Goal: Task Accomplishment & Management: Use online tool/utility

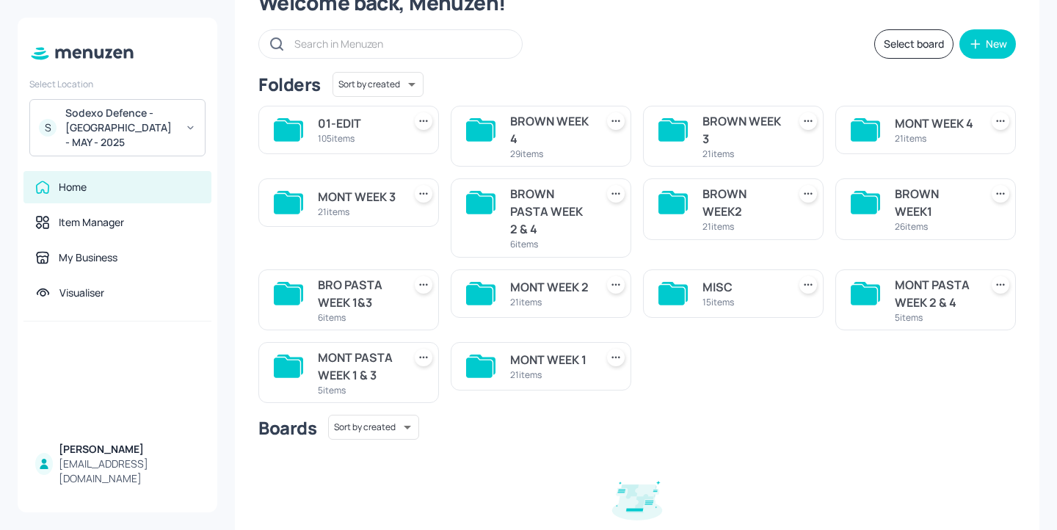
scroll to position [41, 0]
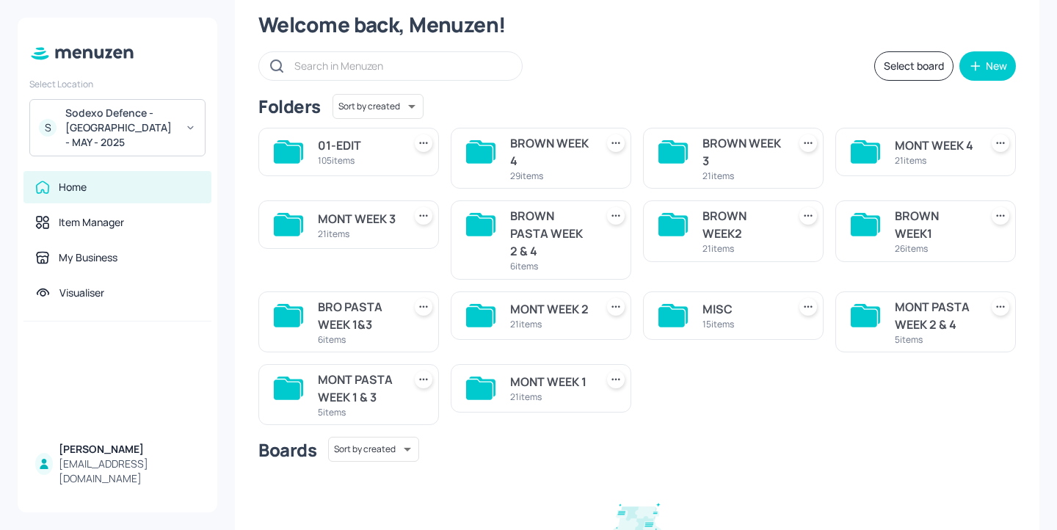
click at [713, 238] on div "BROWN WEEK2" at bounding box center [741, 224] width 79 height 35
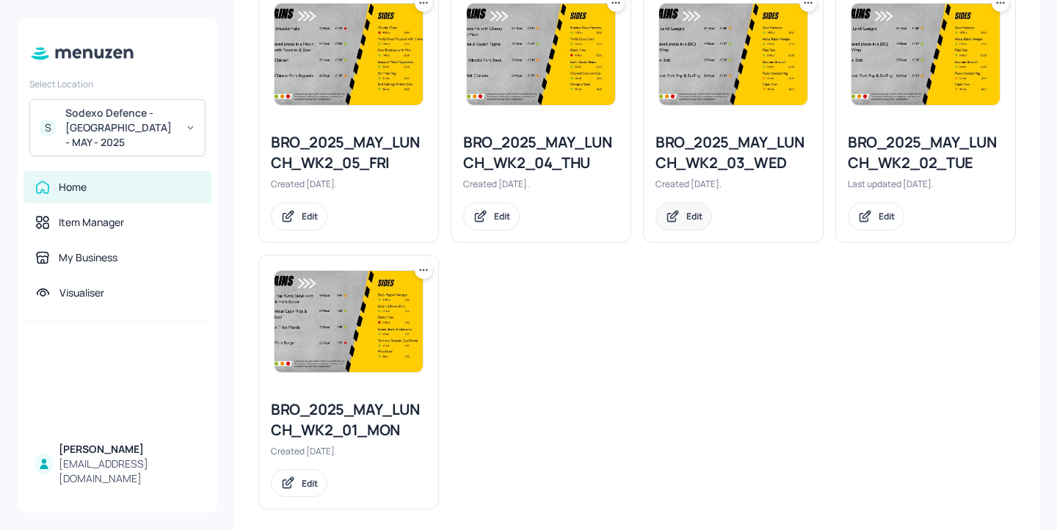
scroll to position [1495, 0]
click at [419, 275] on icon at bounding box center [423, 270] width 15 height 15
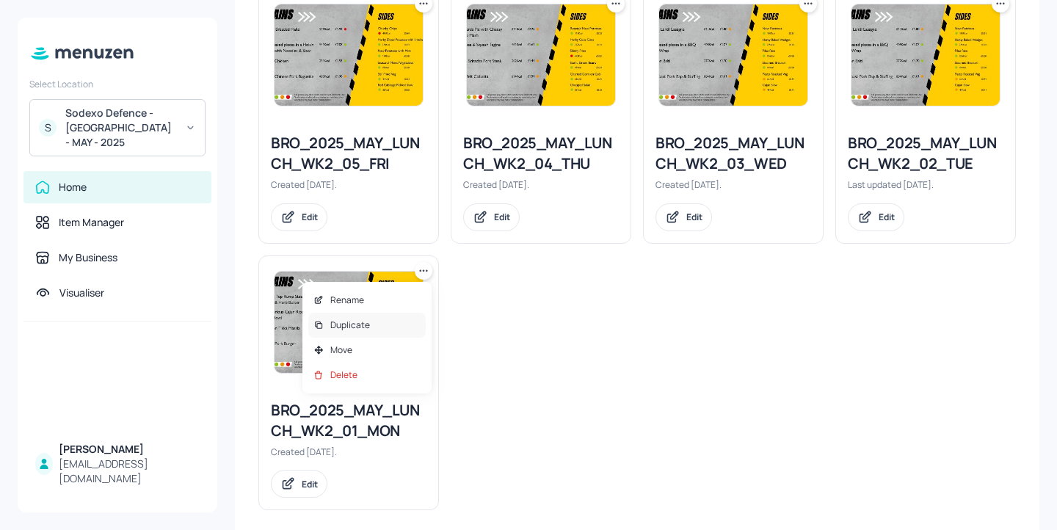
click at [399, 318] on div "Duplicate" at bounding box center [366, 325] width 117 height 25
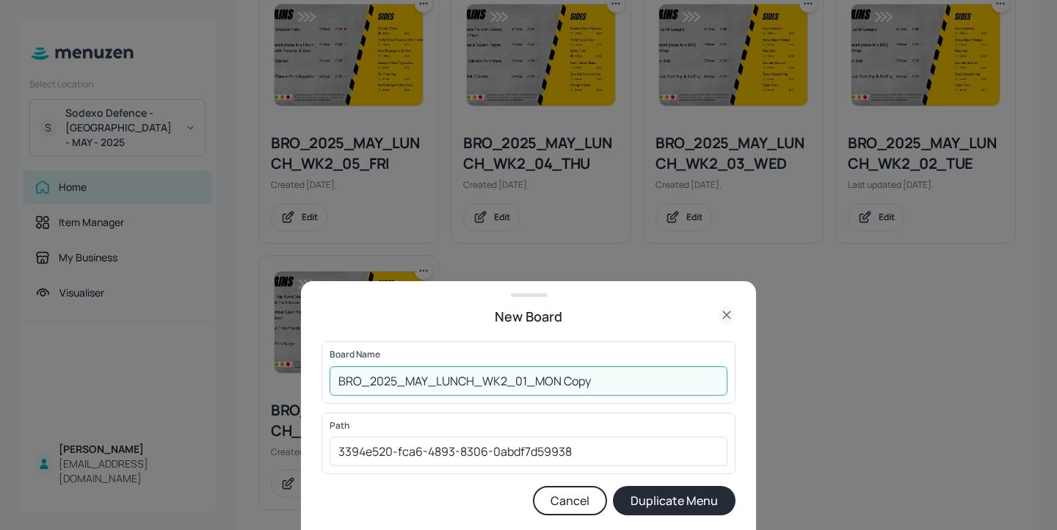
click at [337, 378] on input "BRO_2025_MAY_LUNCH_WK2_01_MON Copy" at bounding box center [528, 380] width 398 height 29
drag, startPoint x: 646, startPoint y: 387, endPoint x: 588, endPoint y: 378, distance: 58.6
click at [588, 378] on input "01ed-BRO_2025_MAY_LUNCH_WK2_01_MON Copy" at bounding box center [528, 380] width 398 height 29
type input "01ed-BRO_2025_MAY_LUNCH_WK2_01_MON-20250818"
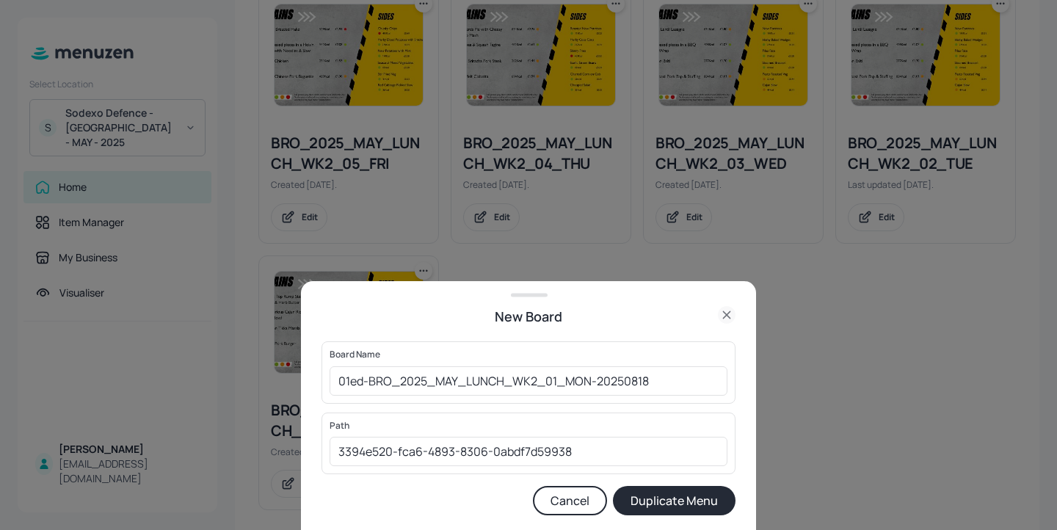
click at [655, 488] on button "Duplicate Menu" at bounding box center [674, 500] width 123 height 29
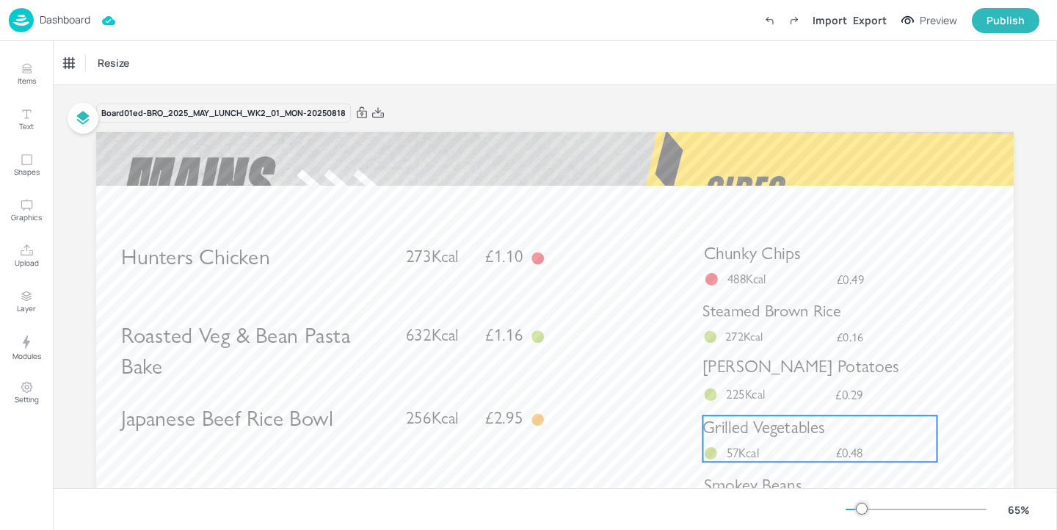
scroll to position [129, 0]
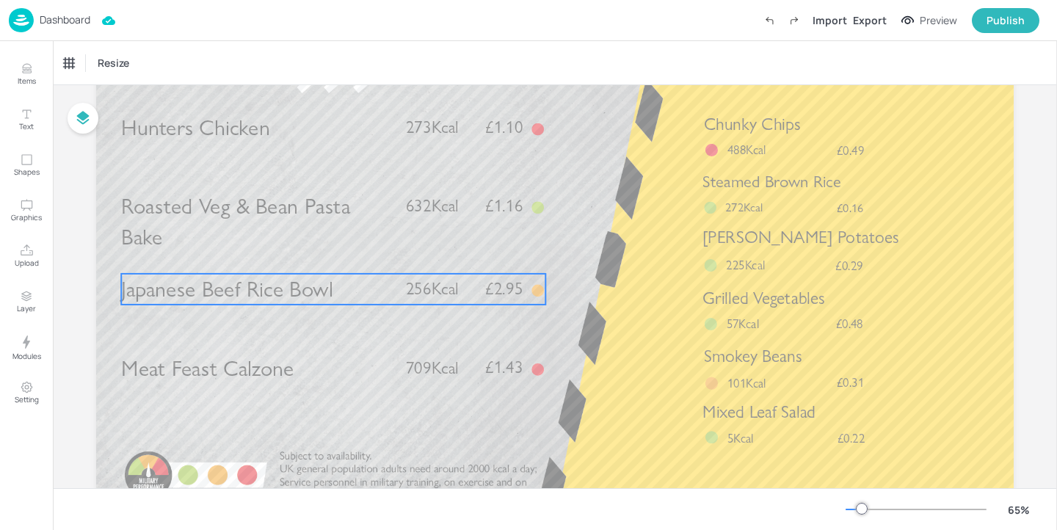
click at [292, 298] on span "Japanese Beef Rice Bowl" at bounding box center [226, 289] width 211 height 26
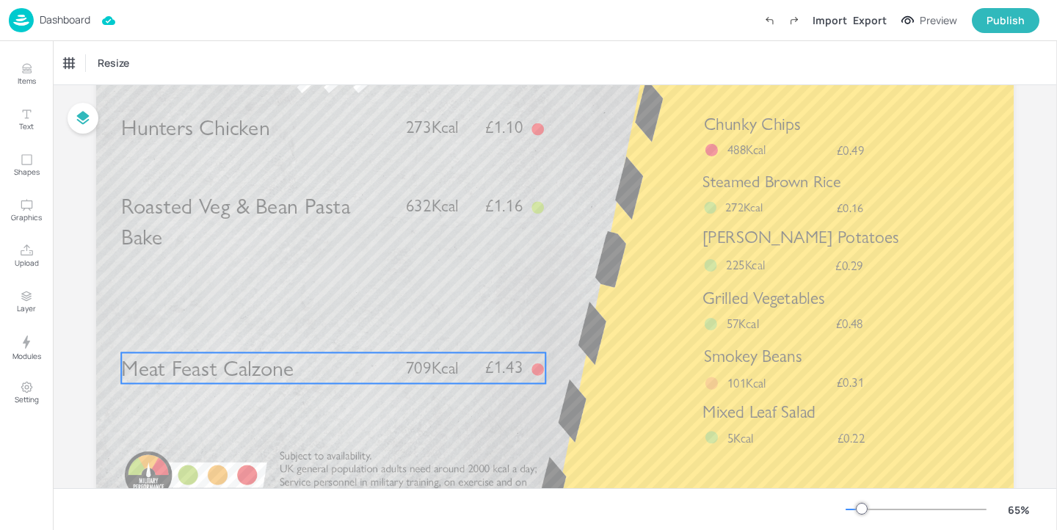
click at [275, 380] on span "Meat Feast Calzone" at bounding box center [207, 367] width 172 height 26
click at [334, 330] on icon at bounding box center [333, 327] width 12 height 12
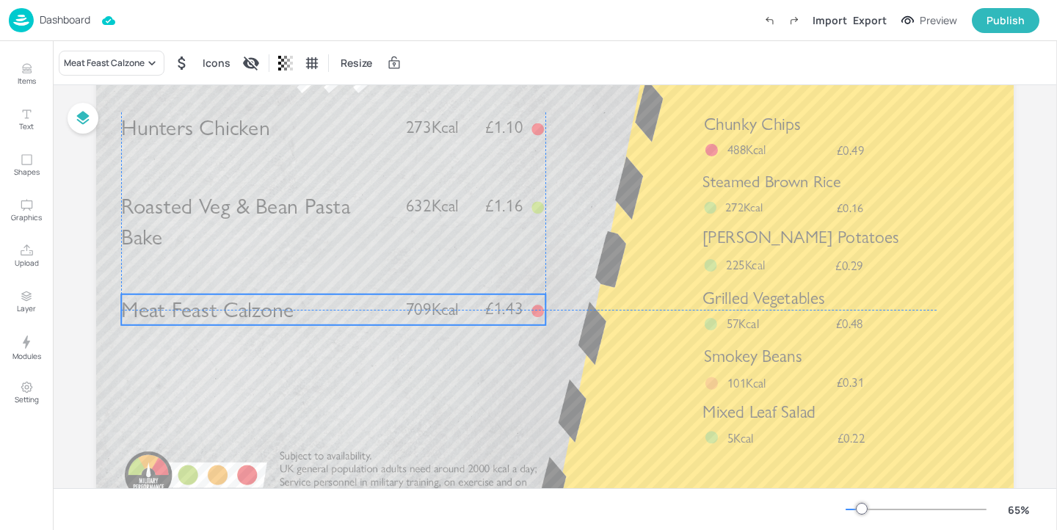
drag, startPoint x: 286, startPoint y: 371, endPoint x: 286, endPoint y: 312, distance: 59.4
click at [286, 312] on span "Meat Feast Calzone" at bounding box center [207, 309] width 172 height 26
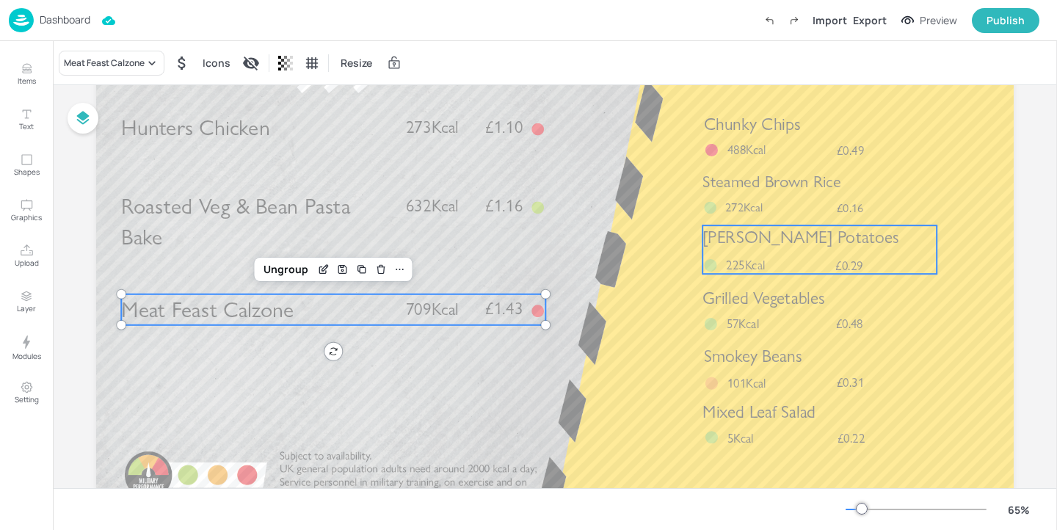
click at [764, 250] on div "[PERSON_NAME] Potatoes £0.29 225Kcal" at bounding box center [819, 249] width 234 height 48
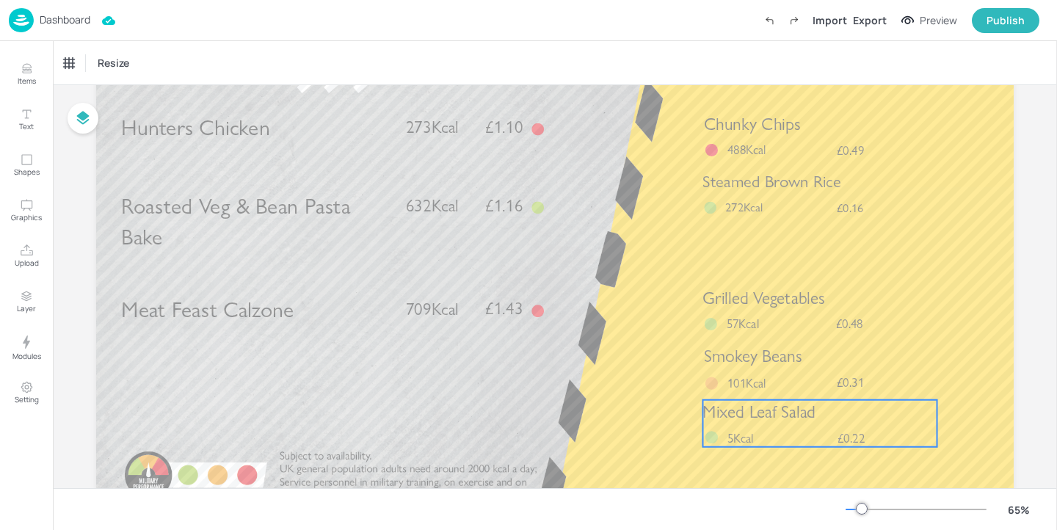
click at [768, 436] on p "5Kcal" at bounding box center [751, 438] width 49 height 18
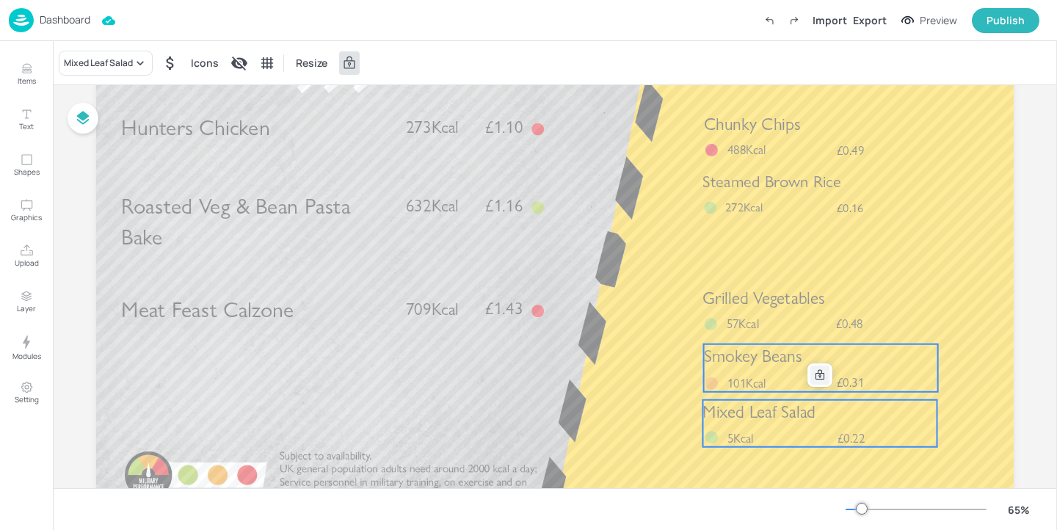
click at [819, 376] on icon at bounding box center [820, 375] width 12 height 12
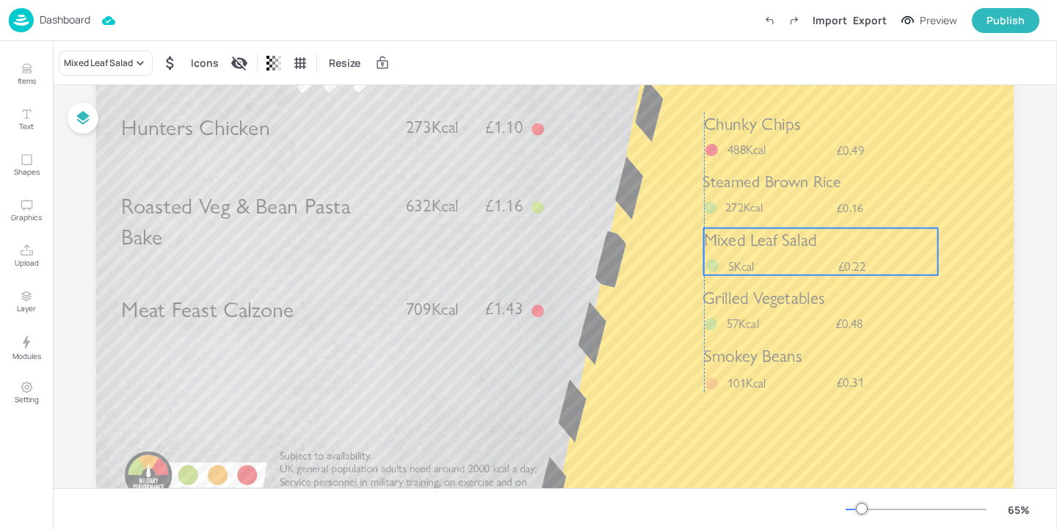
drag, startPoint x: 790, startPoint y: 422, endPoint x: 792, endPoint y: 251, distance: 171.0
click at [792, 250] on span "Mixed Leaf Salad" at bounding box center [760, 240] width 113 height 21
click at [869, 29] on div "Import Export Preview Publish" at bounding box center [897, 20] width 282 height 25
click at [869, 23] on div "Export" at bounding box center [870, 19] width 34 height 15
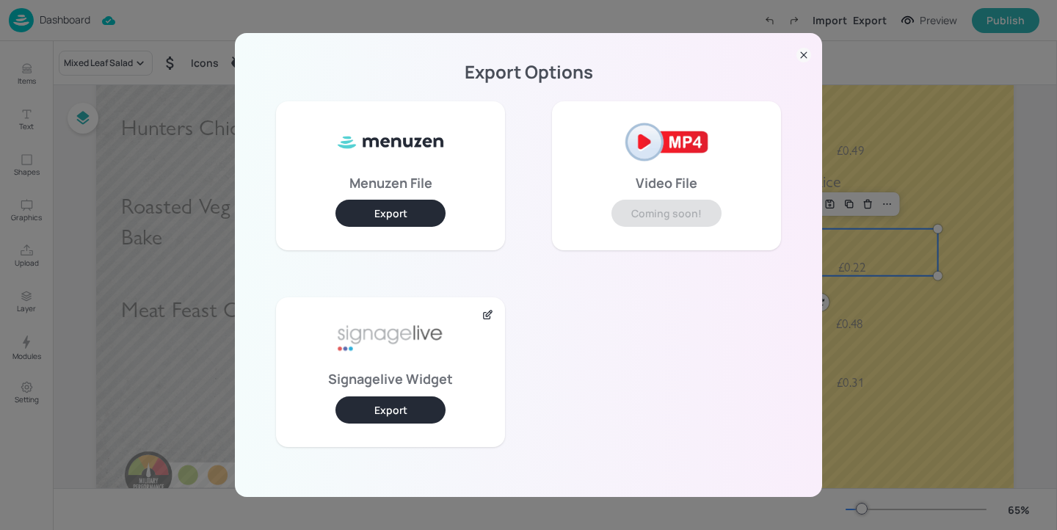
click at [411, 400] on button "Export" at bounding box center [390, 409] width 110 height 27
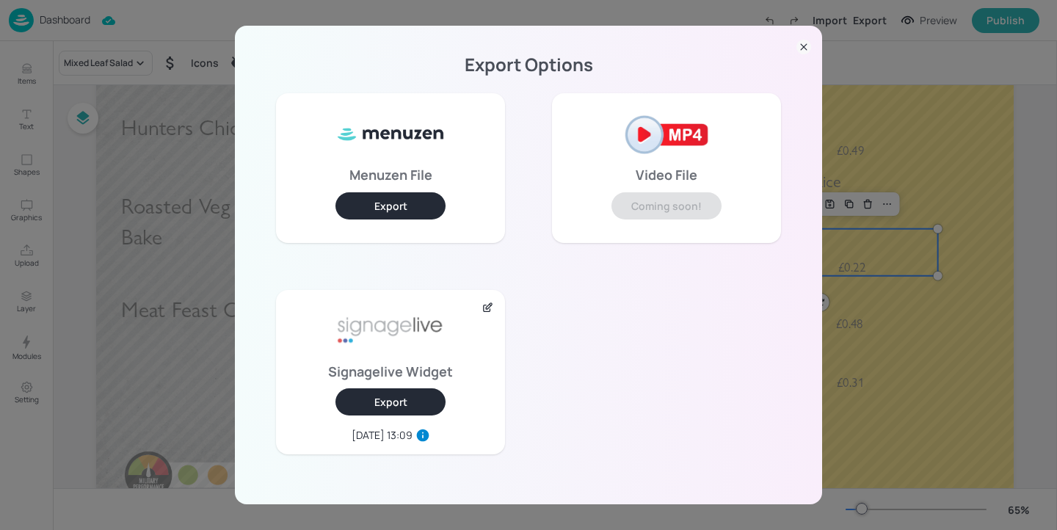
click at [424, 14] on div "Export Options Menuzen File Export Video File Coming soon! Signagelive Widget E…" at bounding box center [528, 265] width 1057 height 530
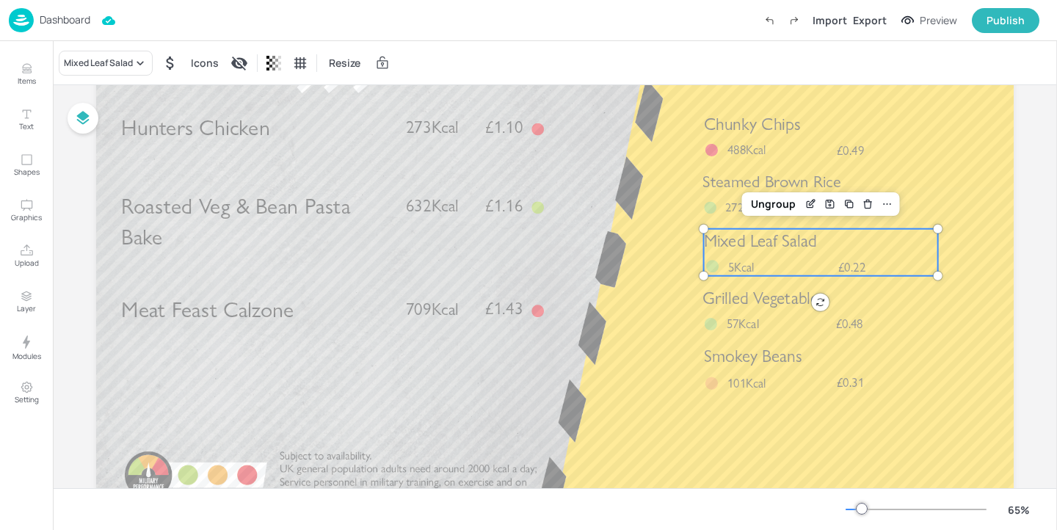
click at [64, 15] on p "Dashboard" at bounding box center [65, 20] width 51 height 10
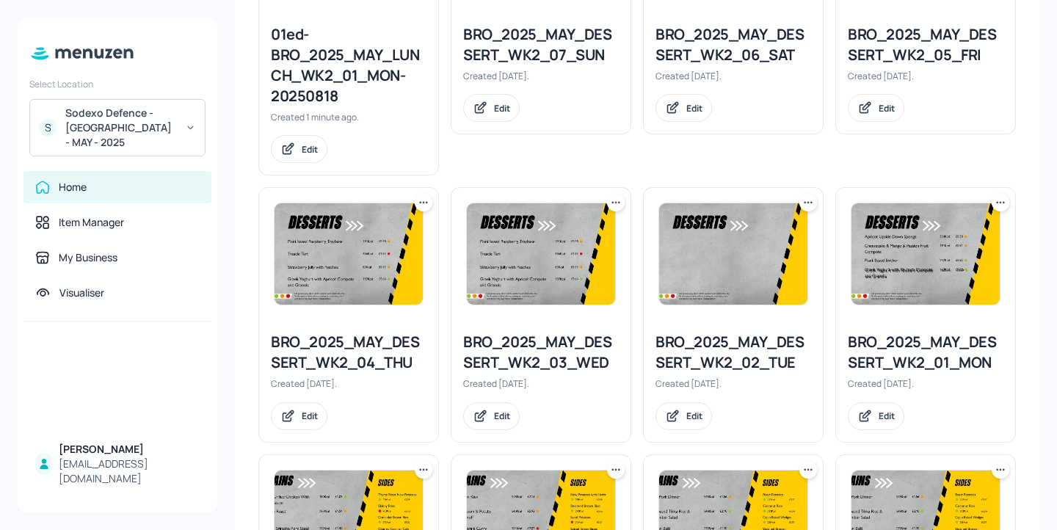
scroll to position [559, 0]
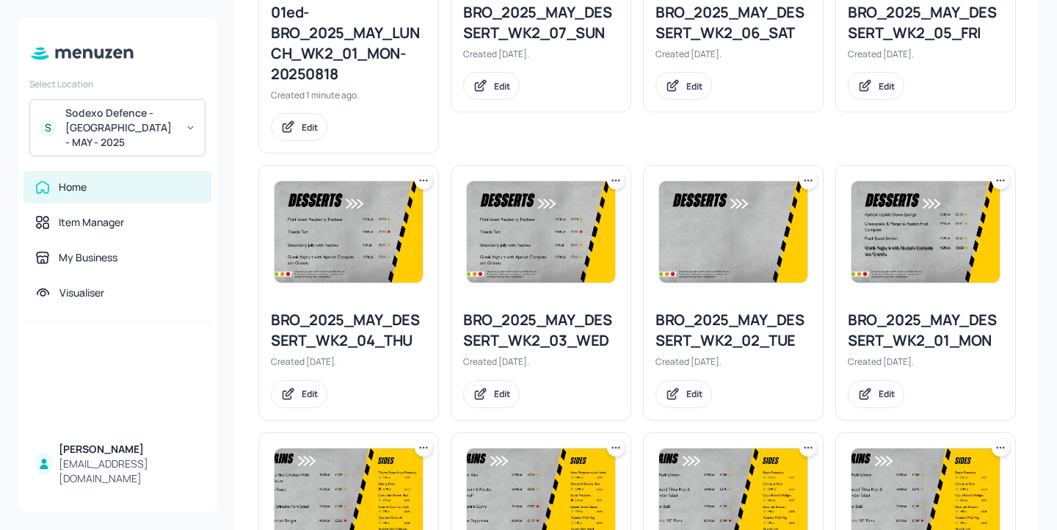
click at [999, 182] on icon at bounding box center [1000, 180] width 15 height 15
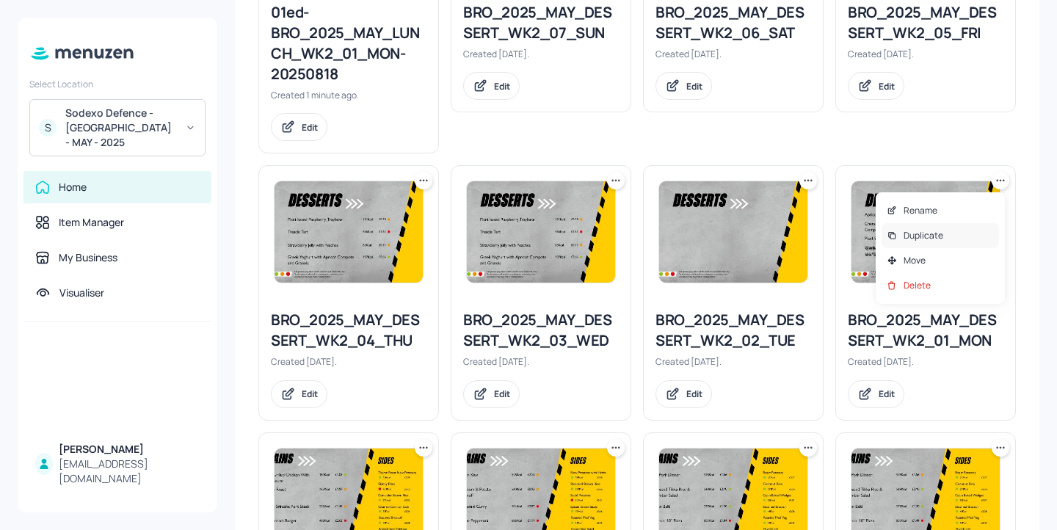
click at [933, 238] on p "Duplicate" at bounding box center [923, 235] width 40 height 13
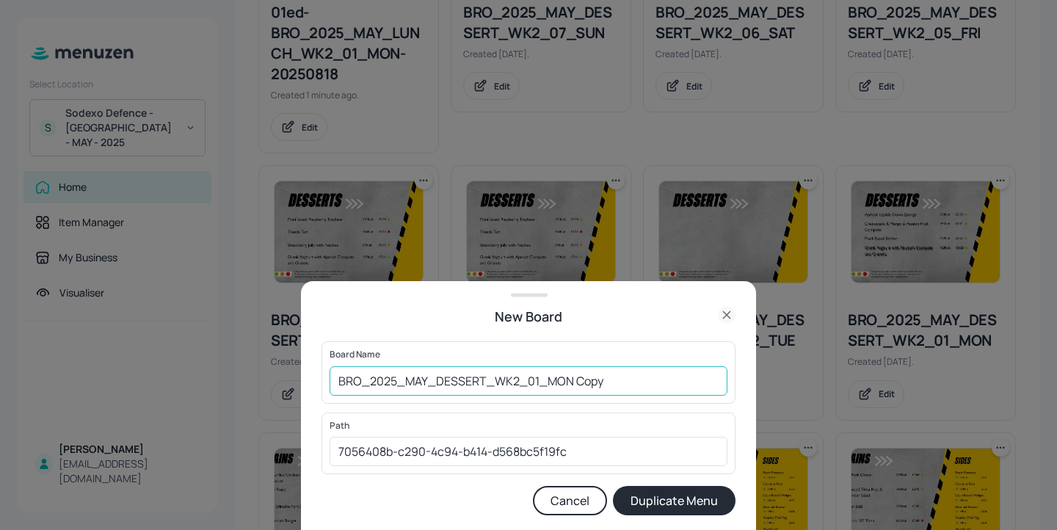
click at [338, 380] on input "BRO_2025_MAY_DESSERT_WK2_01_MON Copy" at bounding box center [528, 380] width 398 height 29
drag, startPoint x: 682, startPoint y: 377, endPoint x: 600, endPoint y: 376, distance: 82.2
click at [600, 376] on input "01ed-BRO_2025_MAY_DESSERT_WK2_01_MON Copy" at bounding box center [528, 380] width 398 height 29
type input "01ed-BRO_2025_MAY_DESSERT_WK2_01_MON-20250818"
click at [656, 487] on button "Duplicate Menu" at bounding box center [674, 500] width 123 height 29
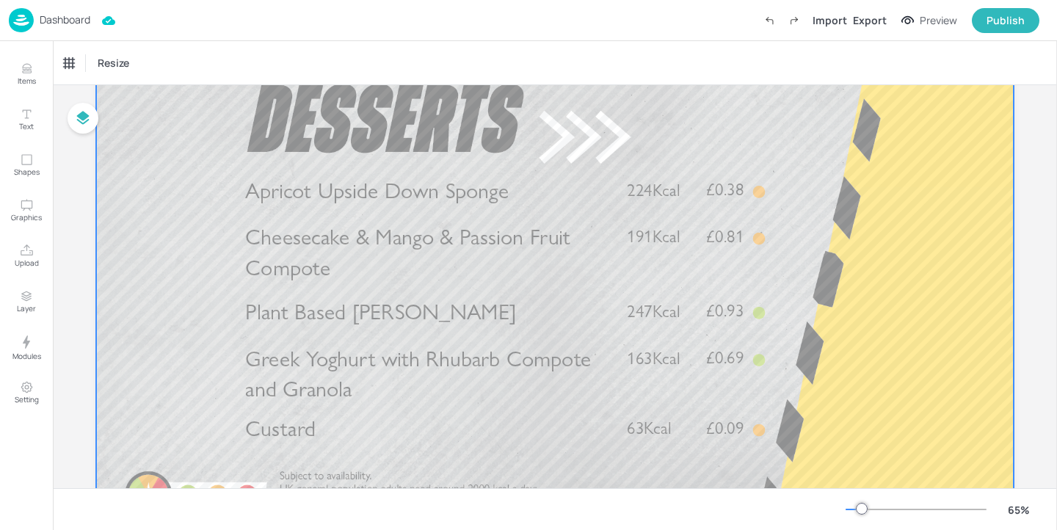
scroll to position [106, 0]
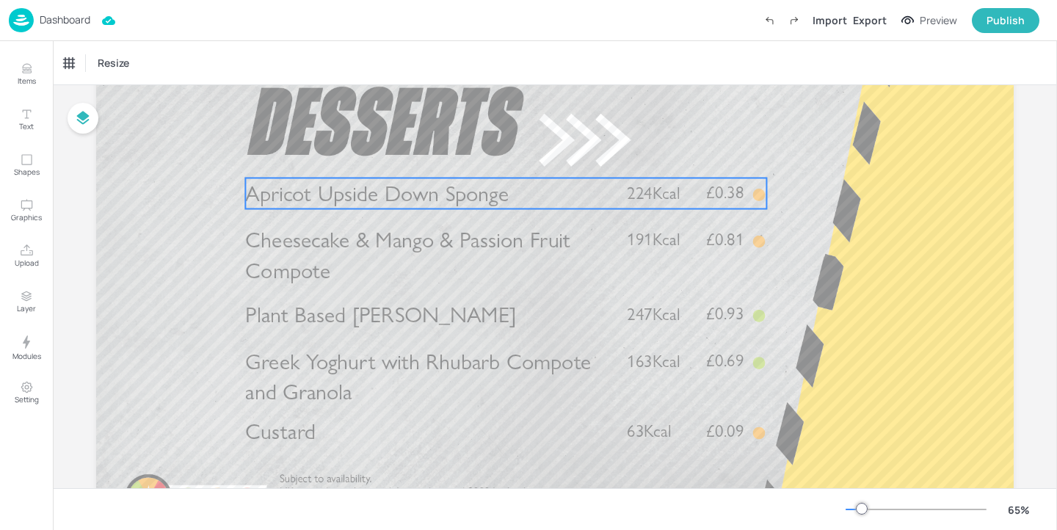
click at [427, 191] on span "Apricot Upside Down Sponge" at bounding box center [376, 193] width 263 height 26
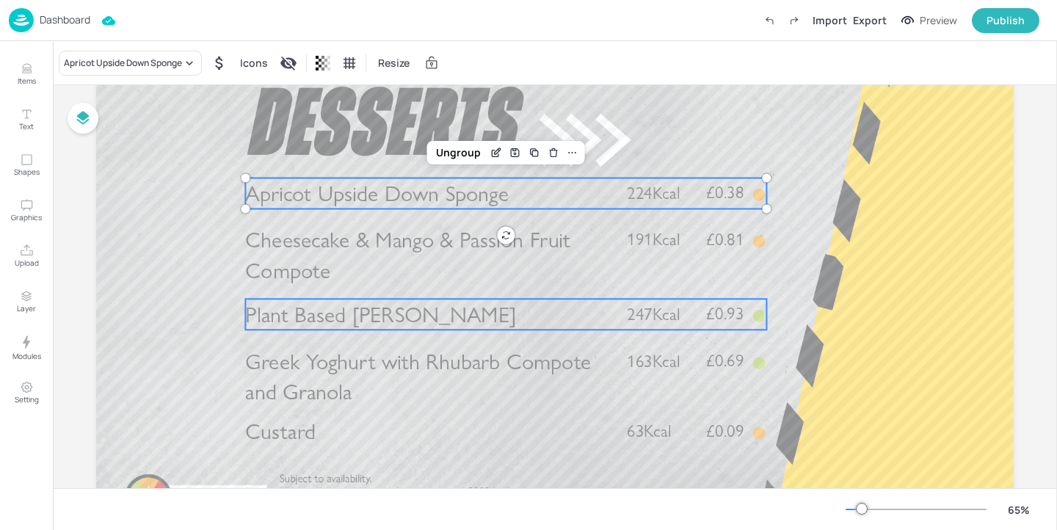
click at [362, 323] on span "Plant Based Bircher" at bounding box center [380, 314] width 271 height 26
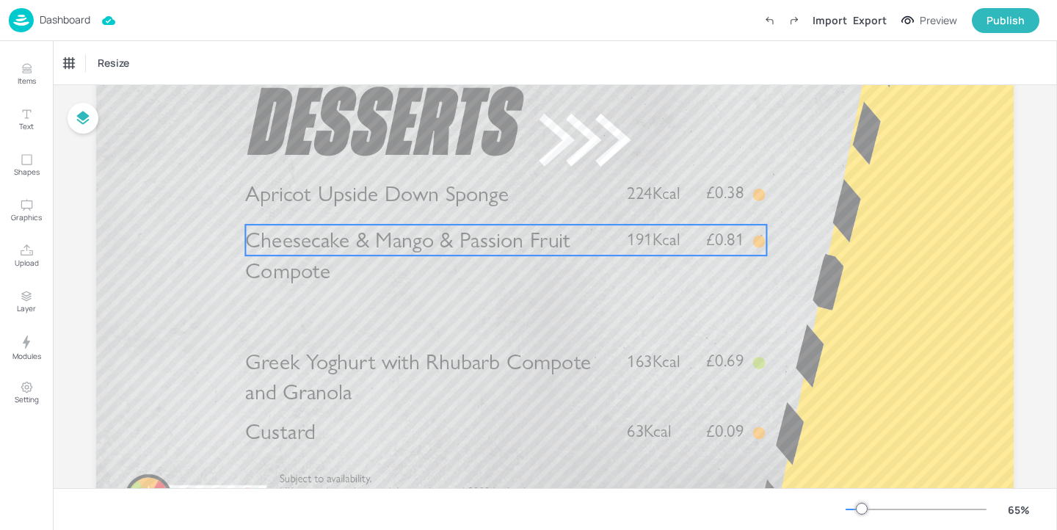
click at [393, 248] on span "Cheesecake & Mango & Passion Fruit Compote" at bounding box center [407, 255] width 325 height 57
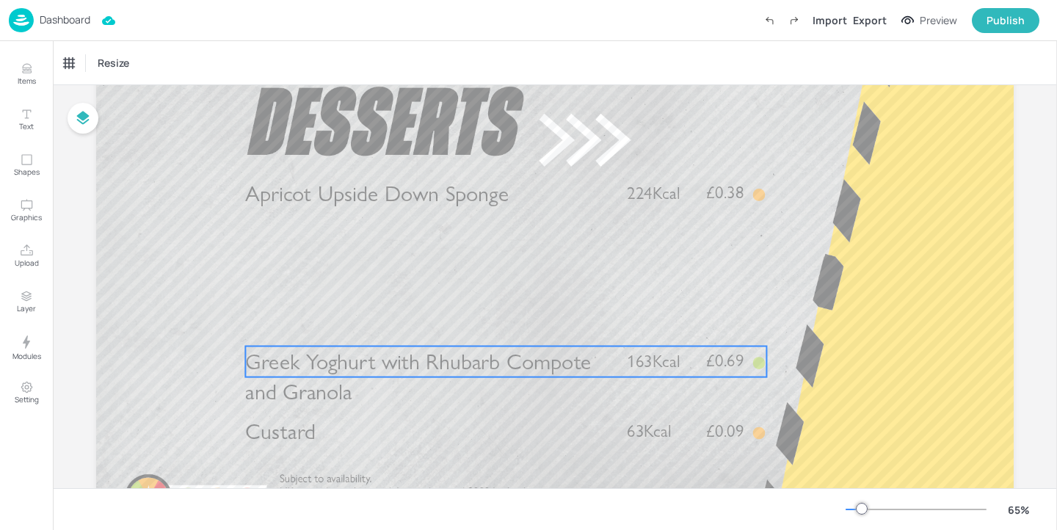
click at [386, 373] on span "Greek Yoghurt with Rhubarb Compote and Granola" at bounding box center [418, 376] width 346 height 57
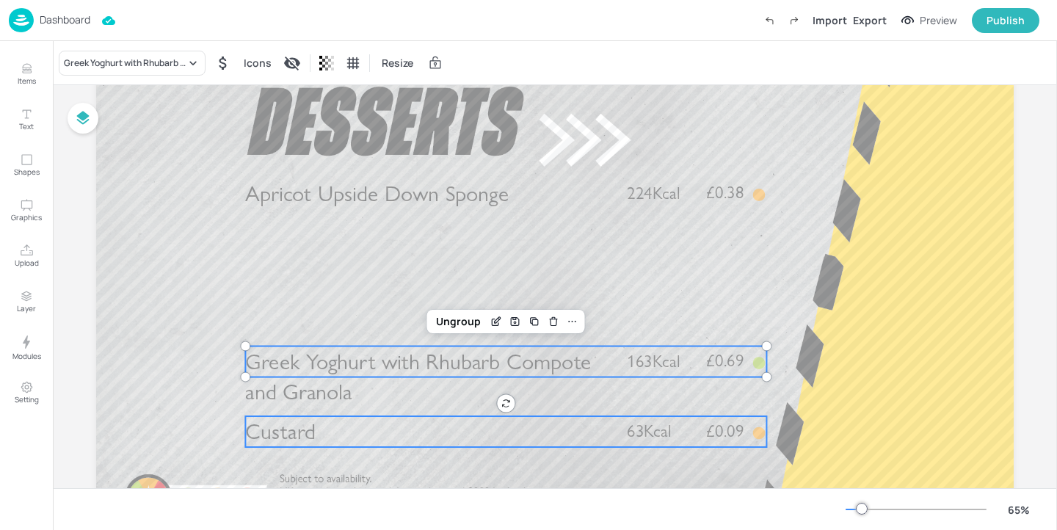
click at [384, 434] on p "Custard" at bounding box center [427, 431] width 365 height 31
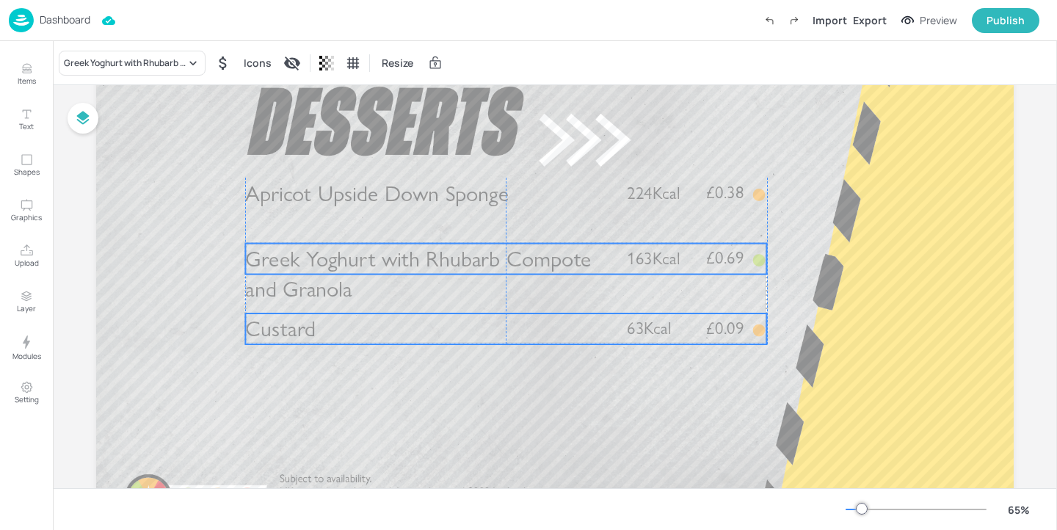
drag, startPoint x: 384, startPoint y: 434, endPoint x: 387, endPoint y: 331, distance: 102.7
click at [387, 331] on p "Custard" at bounding box center [427, 328] width 365 height 31
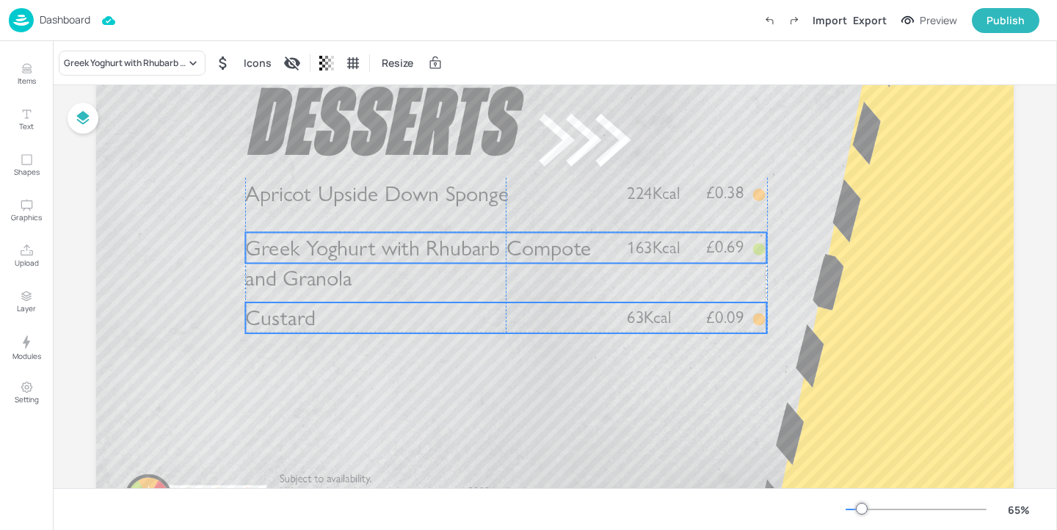
drag, startPoint x: 359, startPoint y: 340, endPoint x: 359, endPoint y: 329, distance: 11.0
click at [359, 329] on p "Custard" at bounding box center [427, 317] width 365 height 31
click at [325, 237] on span "Greek Yoghurt with Rhubarb Compote and Granola" at bounding box center [418, 262] width 346 height 57
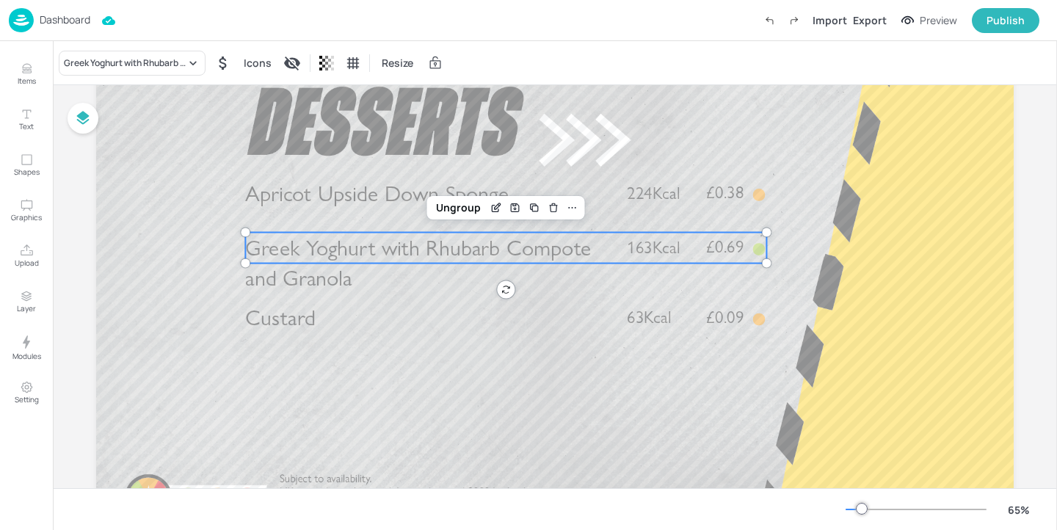
click at [325, 237] on span "Greek Yoghurt with Rhubarb Compote and Granola" at bounding box center [418, 262] width 346 height 57
click at [171, 61] on div "Greek Yoghurt with Rhubarb Compote and Granola" at bounding box center [125, 62] width 122 height 13
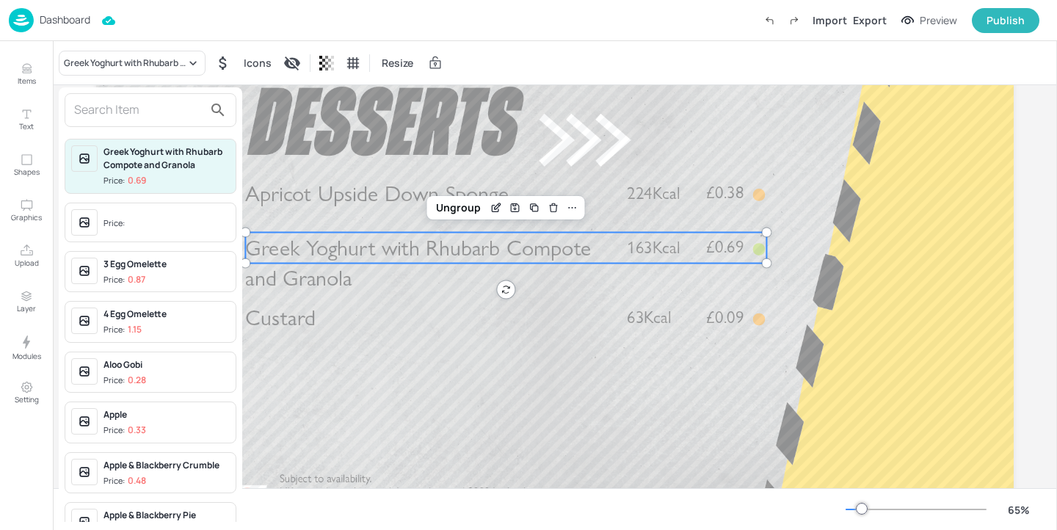
click at [139, 106] on input "text" at bounding box center [138, 109] width 129 height 23
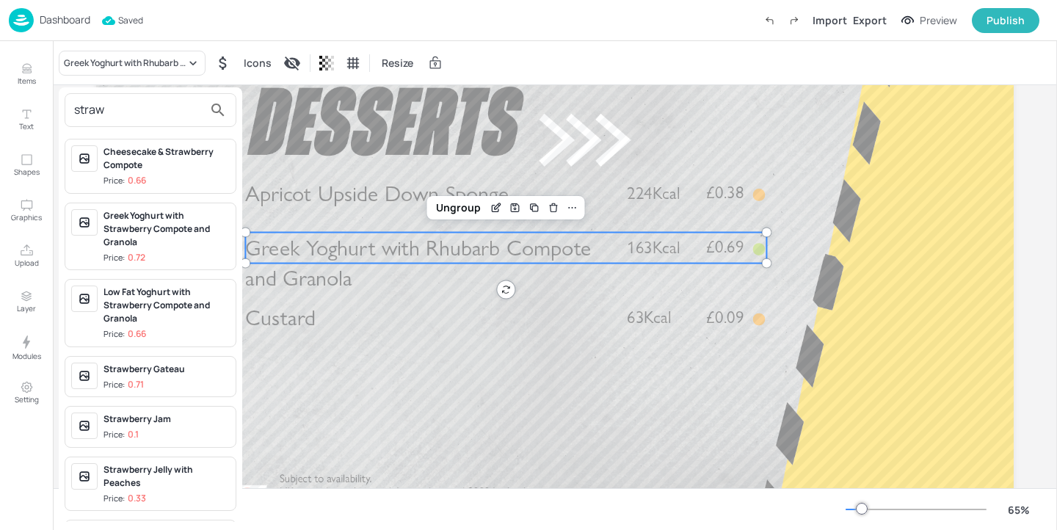
type input "straw"
click at [211, 233] on div "Greek Yoghurt with Strawberry Compote and Granola" at bounding box center [166, 229] width 126 height 40
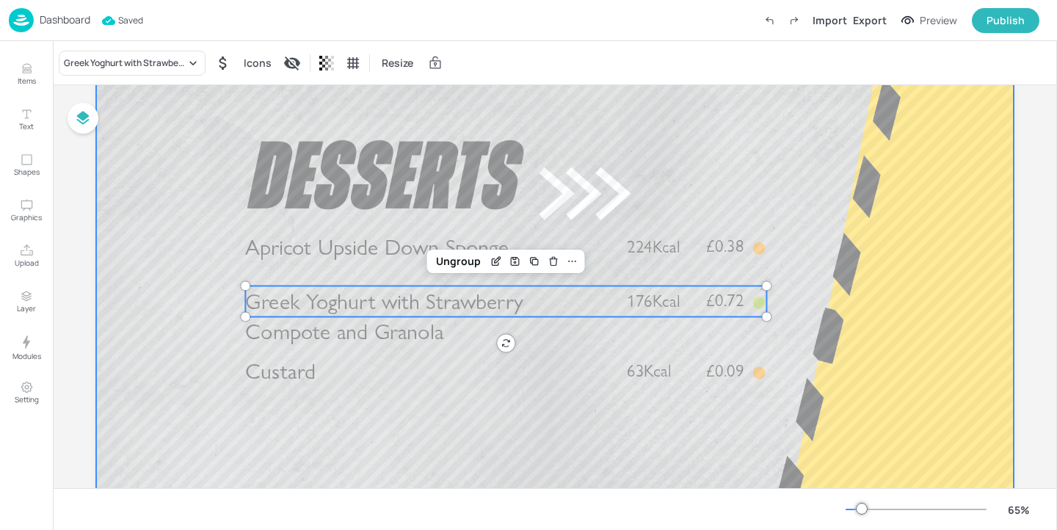
scroll to position [0, 0]
